Goal: Task Accomplishment & Management: Use online tool/utility

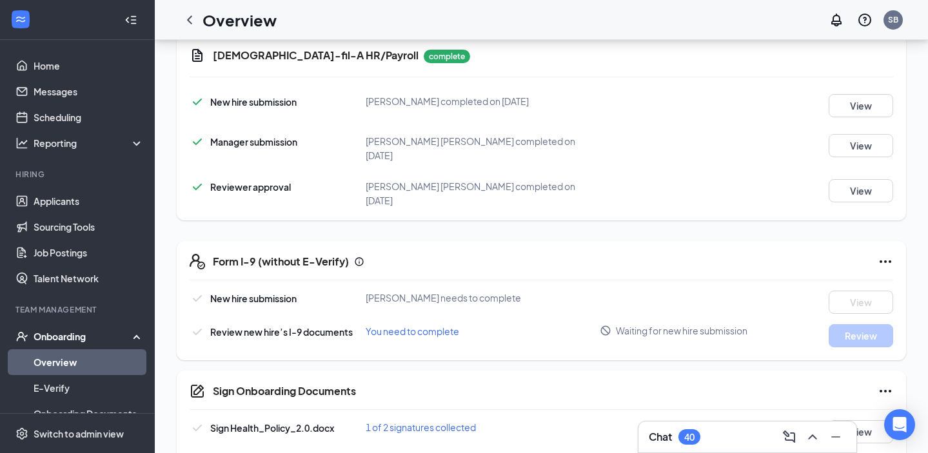
scroll to position [328, 0]
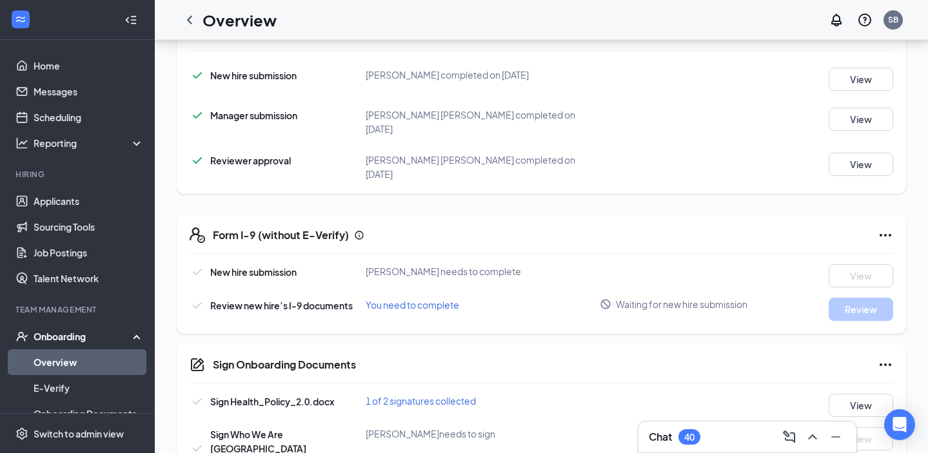
click at [893, 227] on div "Form I-9 (without E-Verify) New hire submission [PERSON_NAME] needs to complete…" at bounding box center [541, 274] width 729 height 119
click at [885, 228] on icon "Ellipses" at bounding box center [885, 235] width 15 height 15
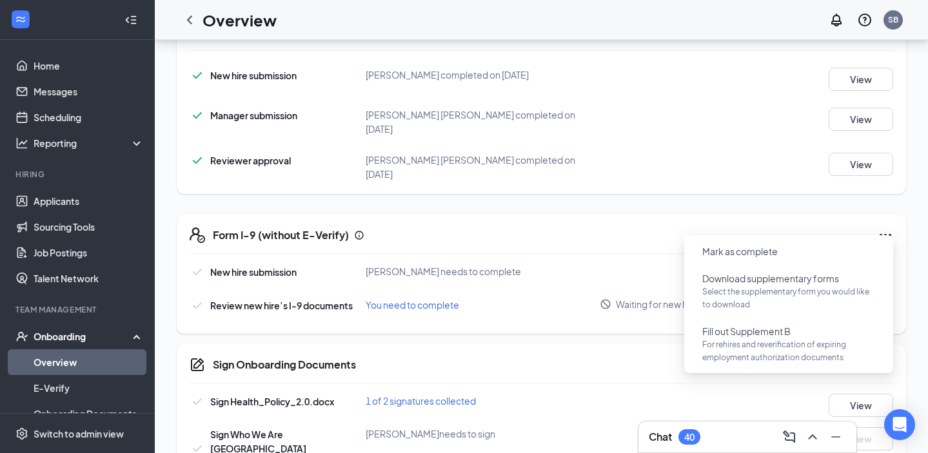
click at [750, 228] on div "Form I-9 (without E-Verify)" at bounding box center [553, 235] width 680 height 15
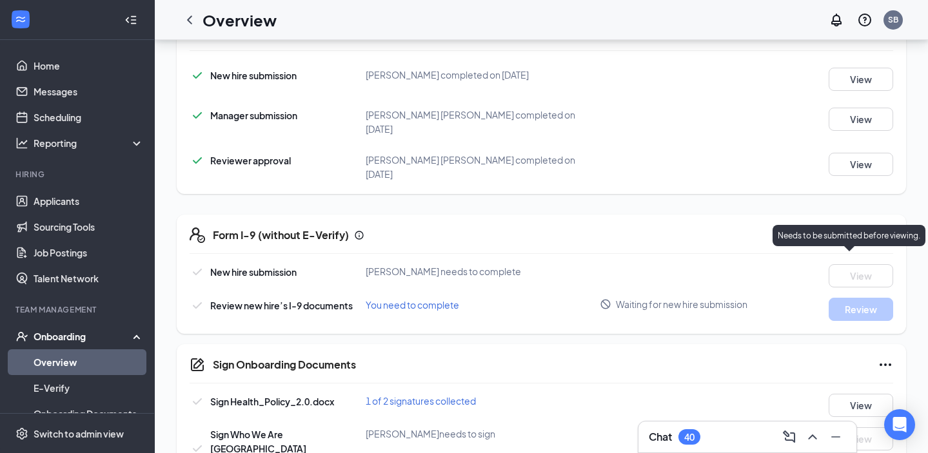
scroll to position [421, 0]
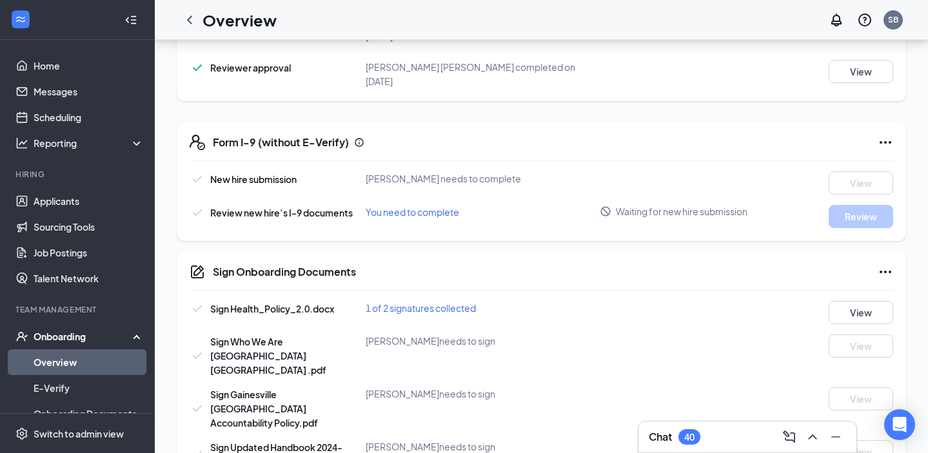
click at [882, 264] on icon "Ellipses" at bounding box center [885, 271] width 15 height 15
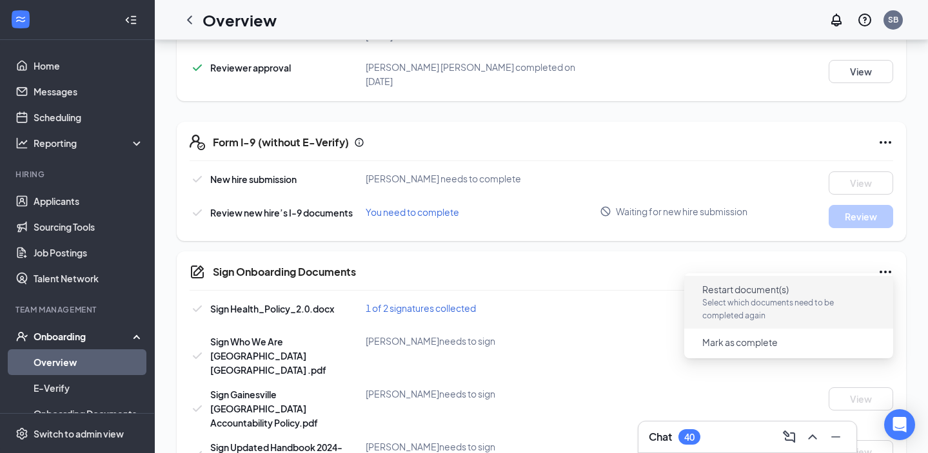
click at [769, 292] on span "Restart document(s)" at bounding box center [745, 289] width 86 height 13
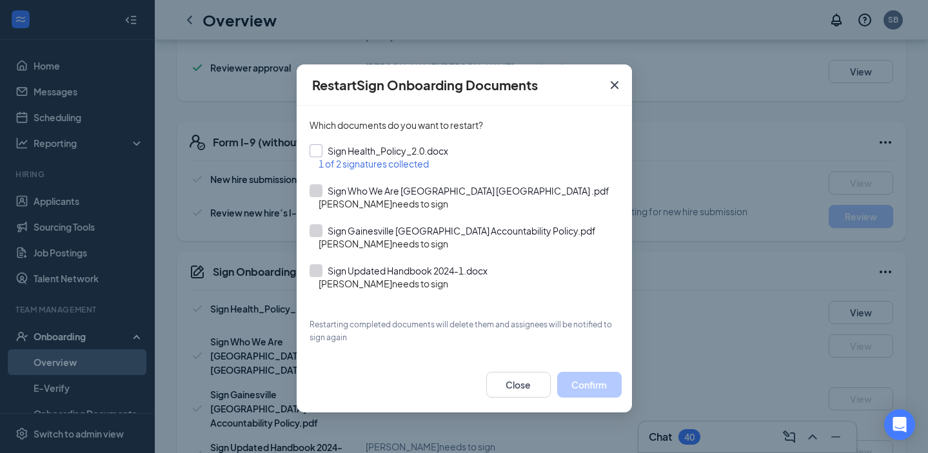
click at [313, 148] on input "Sign Health_Policy_2.0.docx" at bounding box center [465, 150] width 310 height 13
checkbox input "true"
click at [576, 388] on button "Confirm" at bounding box center [589, 385] width 64 height 26
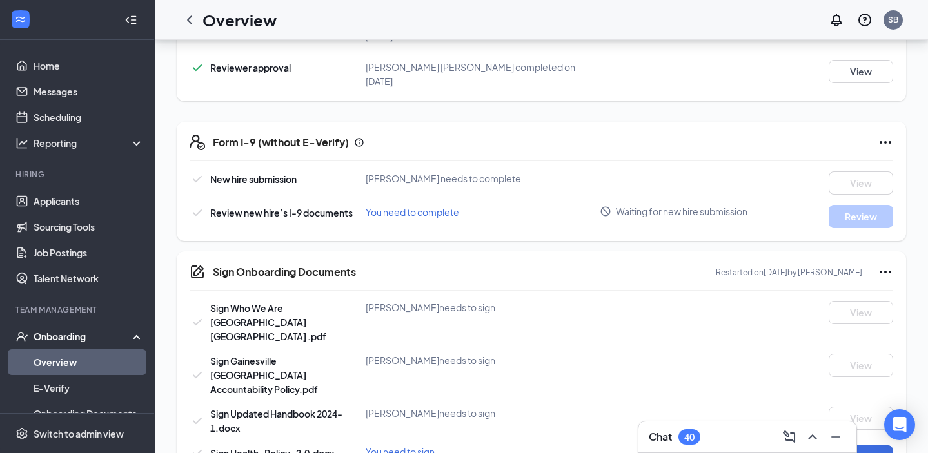
click at [838, 399] on div "Sign Who We Are [GEOGRAPHIC_DATA] [GEOGRAPHIC_DATA] .pdf [PERSON_NAME] needs to…" at bounding box center [542, 385] width 704 height 168
click at [838, 446] on button "Sign" at bounding box center [861, 457] width 64 height 23
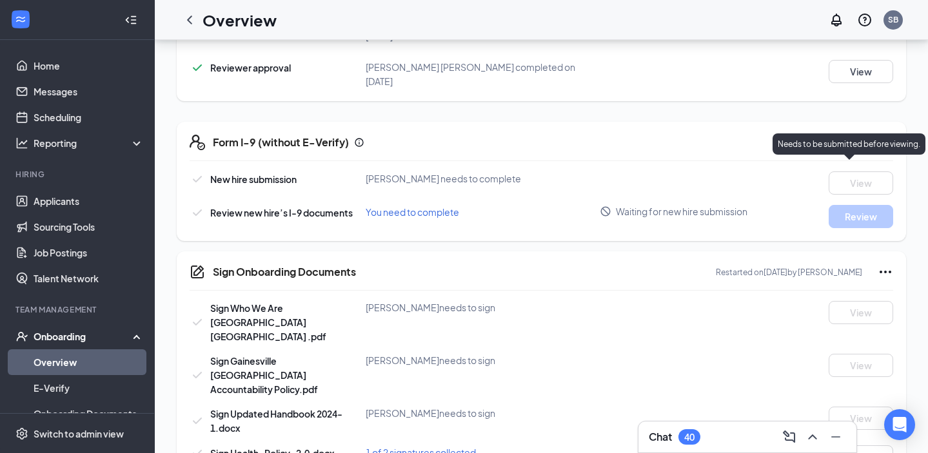
click at [887, 141] on p "Needs to be submitted before viewing." at bounding box center [849, 144] width 143 height 11
click at [882, 139] on p "Needs to be submitted before viewing." at bounding box center [849, 144] width 143 height 11
click at [889, 141] on icon "Ellipses" at bounding box center [886, 142] width 12 height 3
click at [560, 206] on div "You need to complete" at bounding box center [483, 212] width 235 height 14
click at [404, 206] on span "You need to complete" at bounding box center [413, 212] width 94 height 12
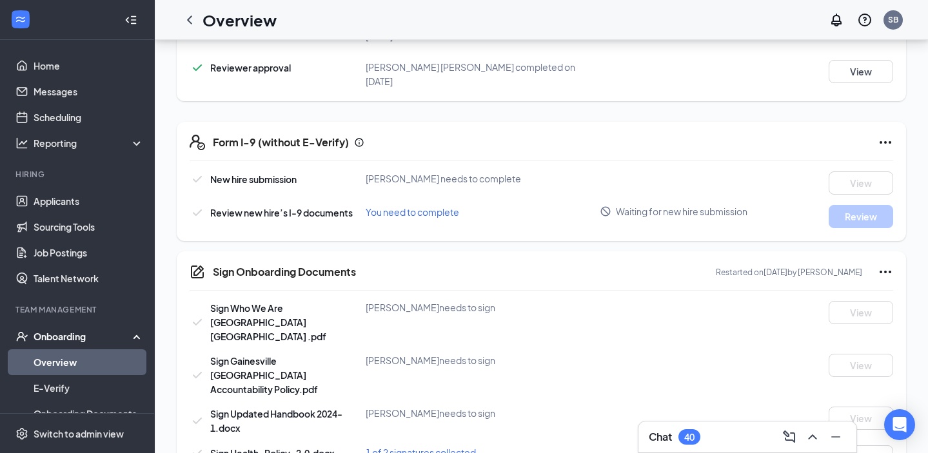
click at [277, 207] on span "Review new hire’s I-9 documents" at bounding box center [281, 213] width 143 height 12
click at [378, 206] on span "You need to complete" at bounding box center [413, 212] width 94 height 12
click at [380, 206] on span "You need to complete" at bounding box center [413, 212] width 94 height 12
click at [680, 210] on div "Review new hire’s I-9 documents You need to complete Waiting for new hire submi…" at bounding box center [542, 216] width 704 height 23
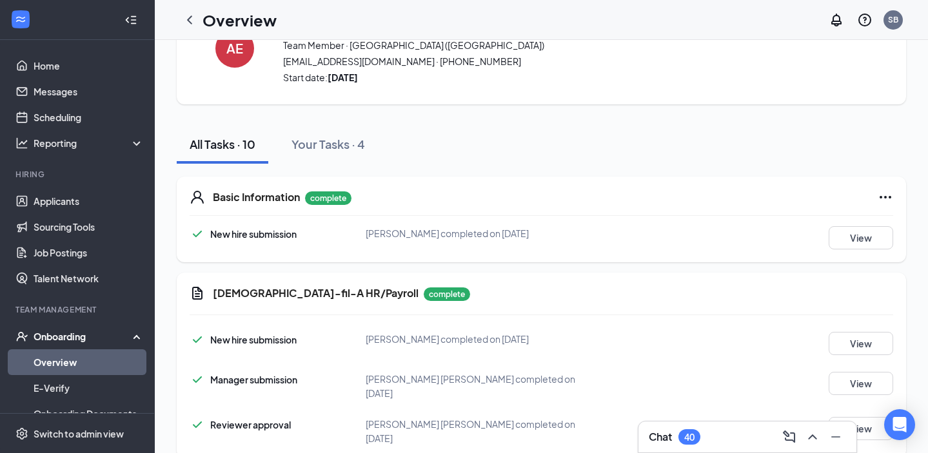
scroll to position [0, 0]
